Goal: Task Accomplishment & Management: Use online tool/utility

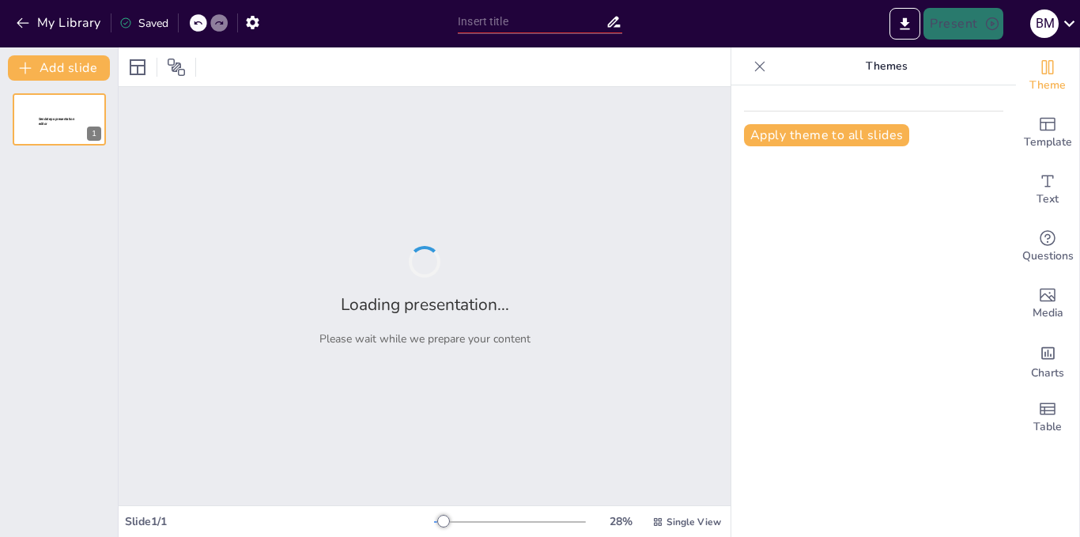
type input "Evaluación de Resultados: Indicadores Clave del Proyecto"
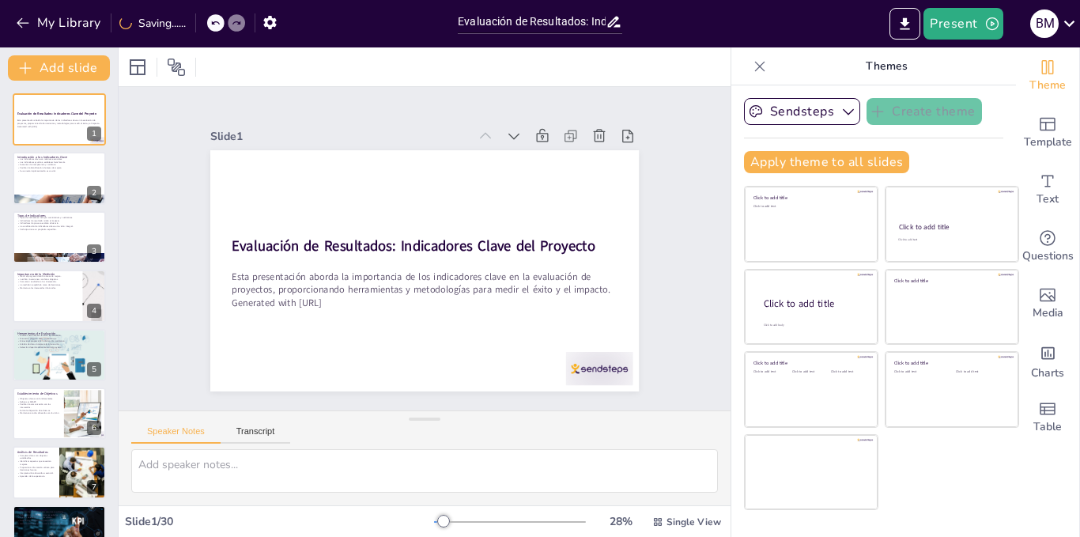
checkbox input "true"
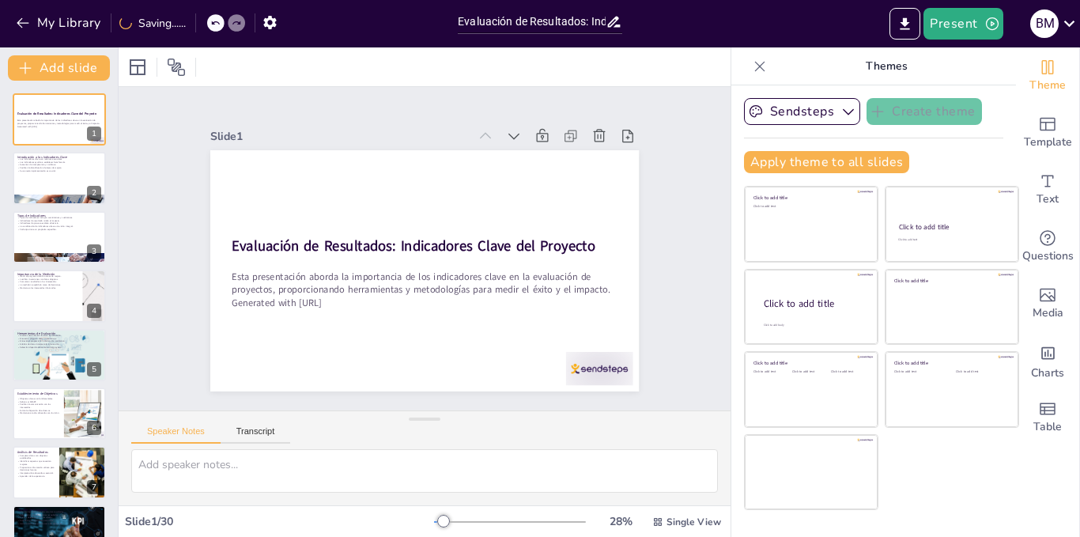
checkbox input "true"
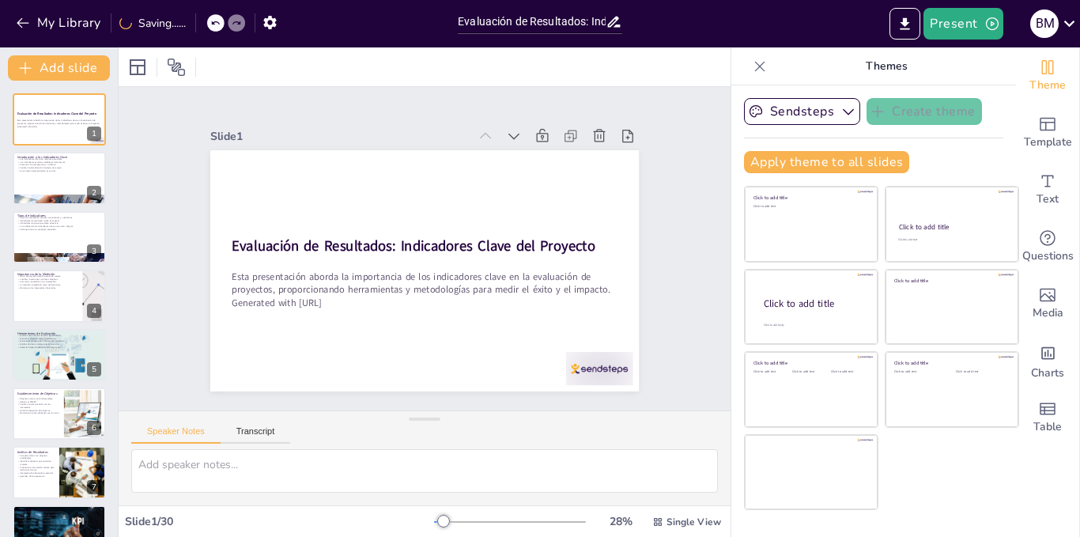
checkbox input "true"
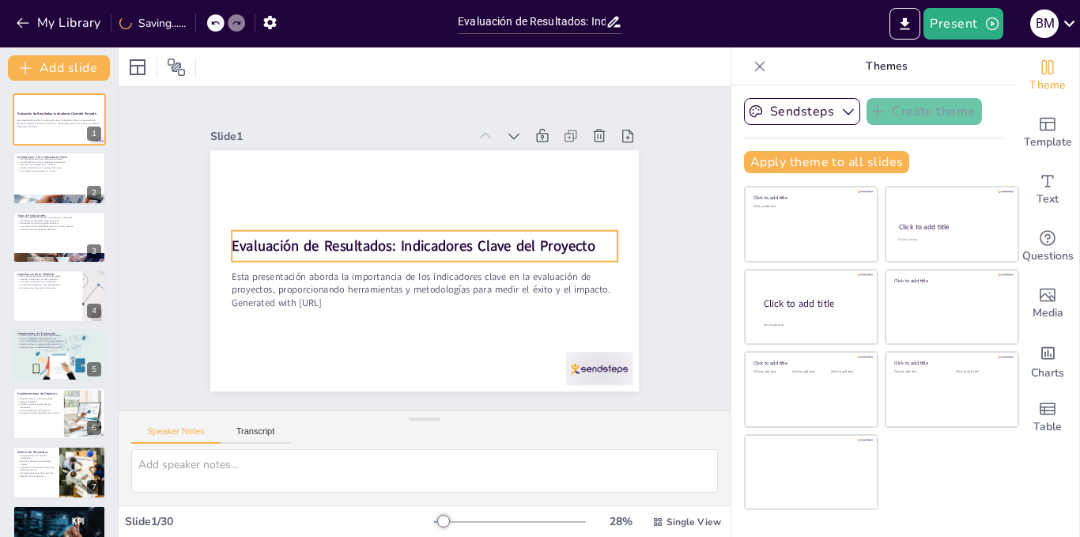
checkbox input "true"
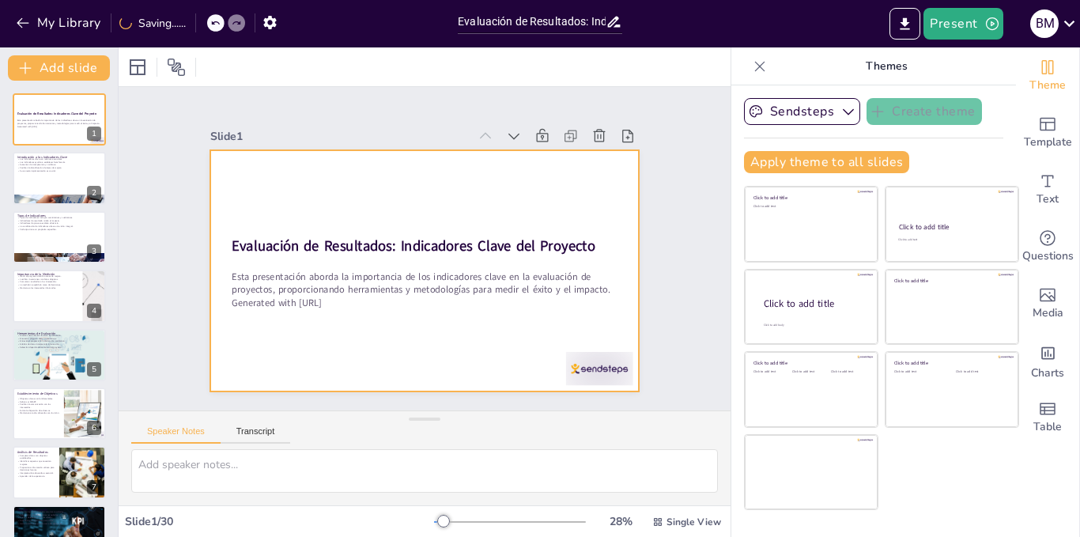
checkbox input "true"
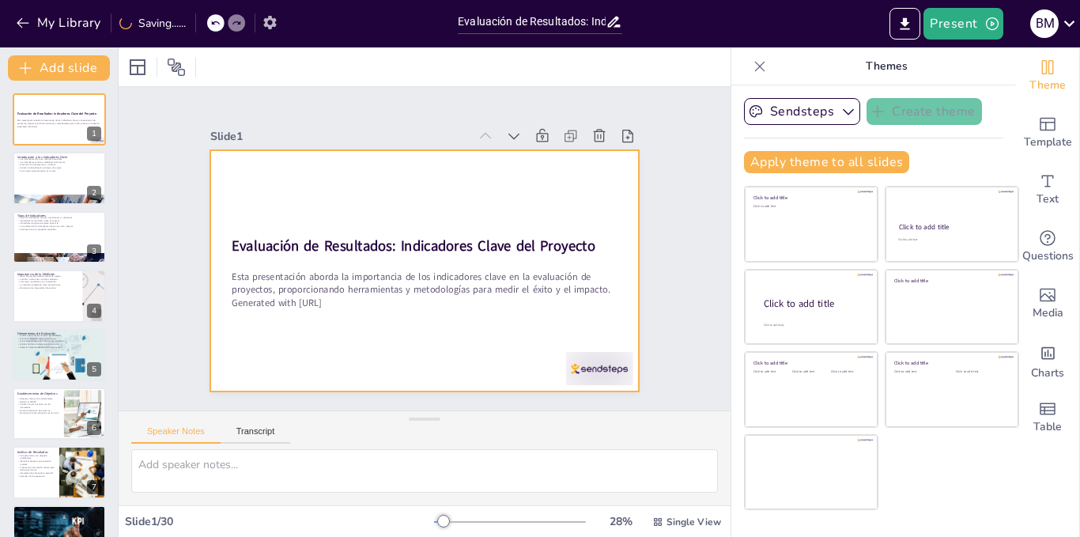
checkbox input "true"
